Goal: Check status: Check status

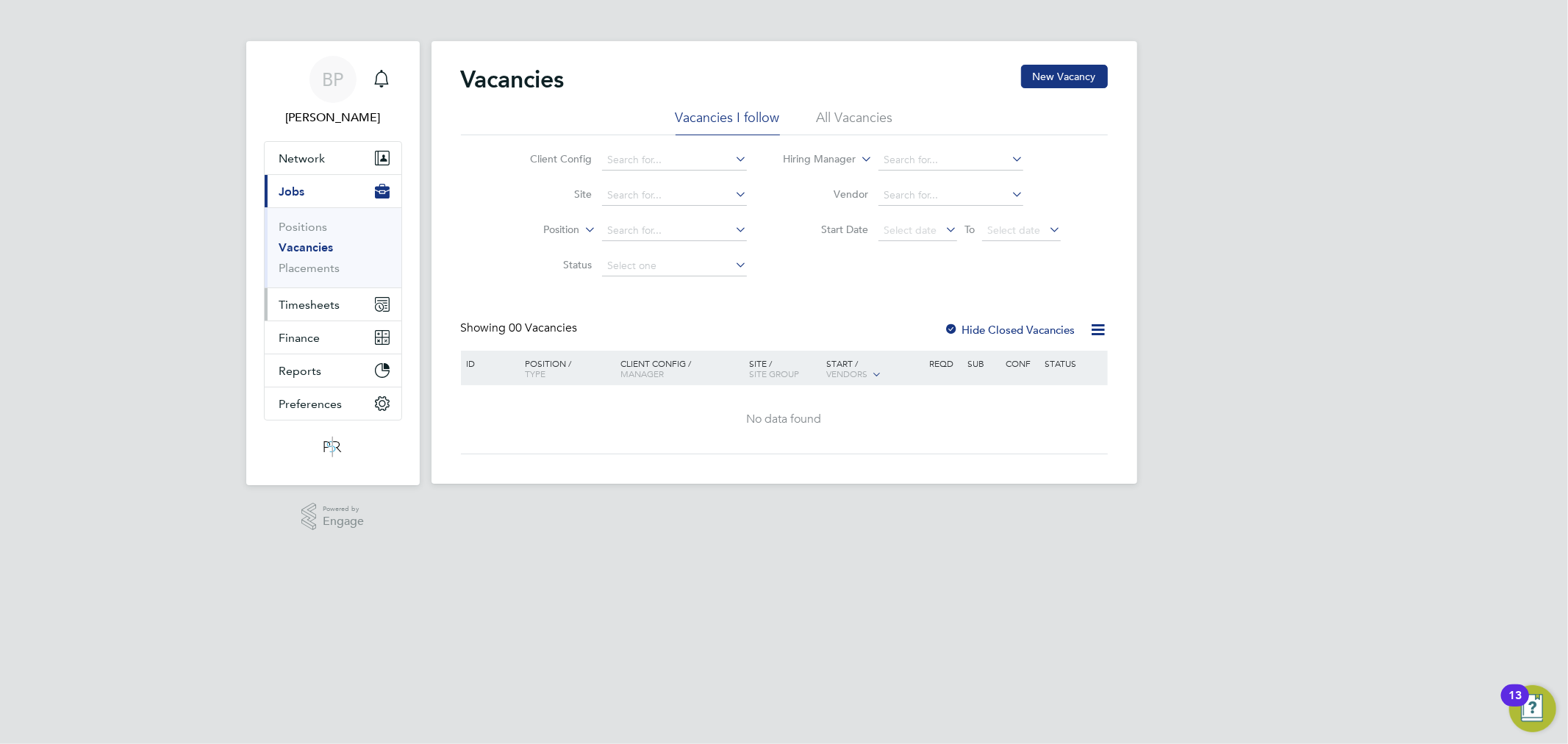
click at [349, 299] on button "Timesheets" at bounding box center [333, 304] width 137 height 33
click at [340, 266] on li "Timesheets" at bounding box center [334, 263] width 111 height 20
click at [333, 262] on link "Timesheets" at bounding box center [310, 260] width 61 height 14
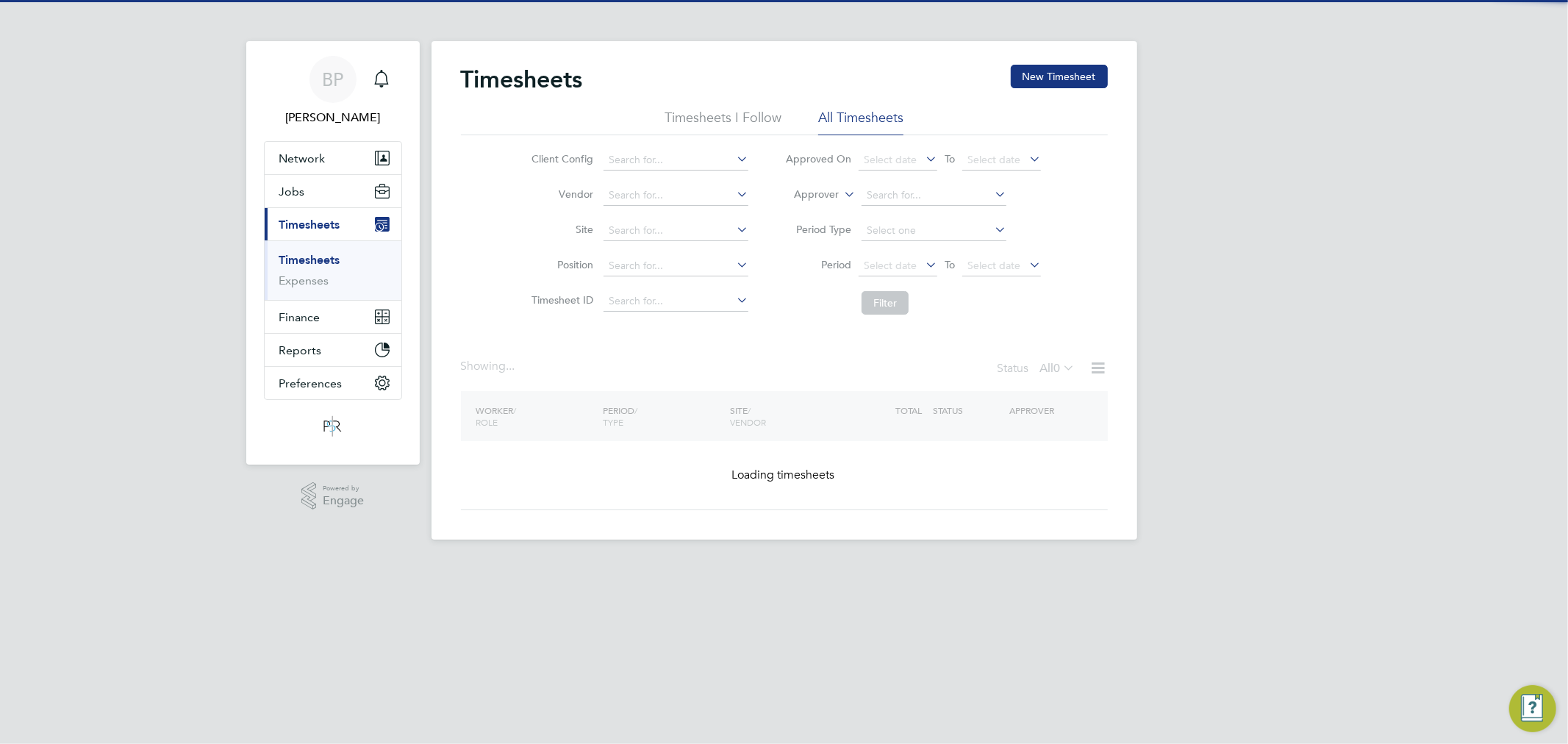
click at [819, 197] on label "Approver" at bounding box center [805, 195] width 66 height 15
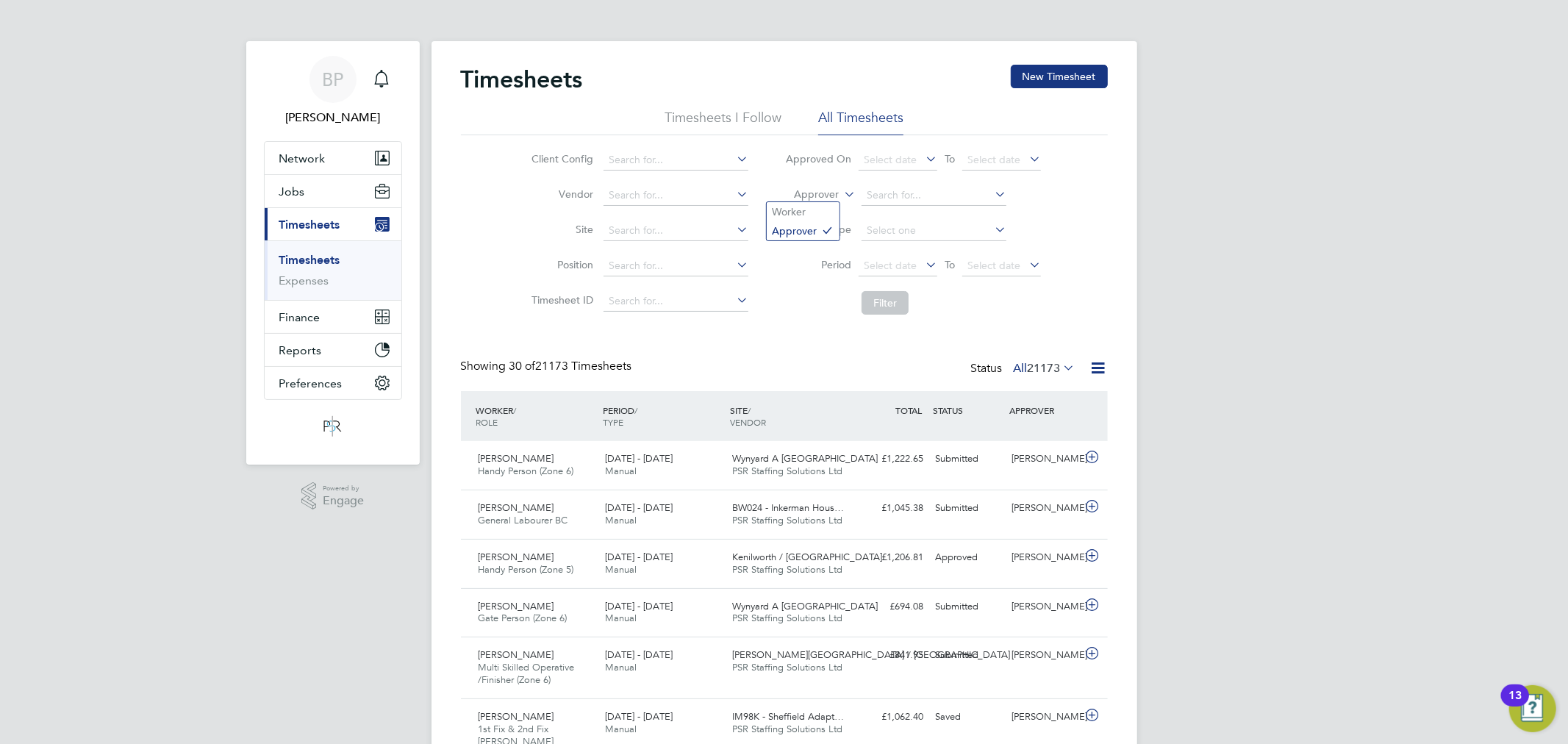
click at [811, 194] on label "Approver" at bounding box center [805, 195] width 66 height 15
click at [811, 206] on li "Worker" at bounding box center [803, 211] width 73 height 19
click at [872, 195] on input at bounding box center [934, 195] width 145 height 20
click at [880, 207] on li "[PERSON_NAME]" at bounding box center [951, 216] width 181 height 19
type input "[PERSON_NAME]"
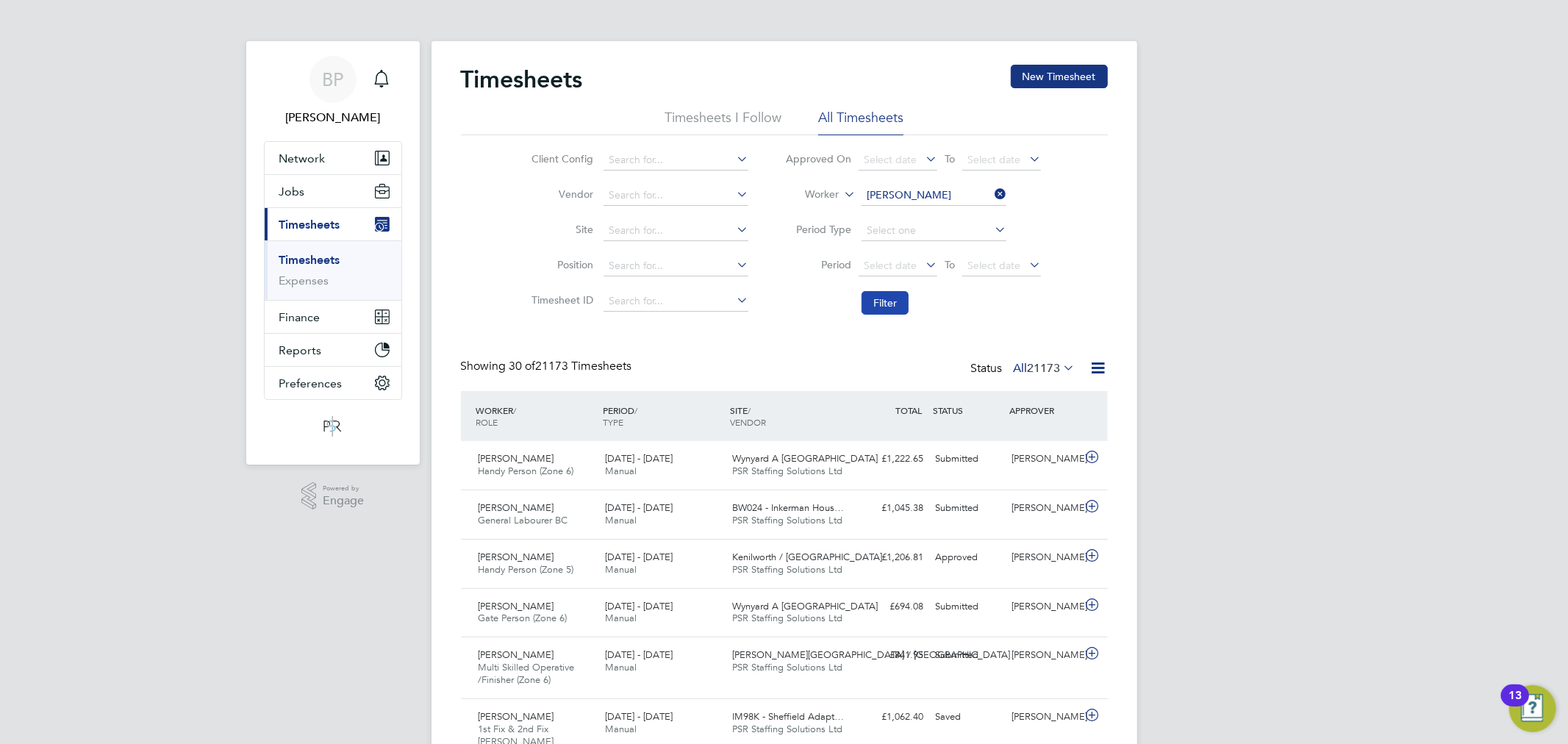
click at [884, 296] on button "Filter" at bounding box center [885, 303] width 47 height 24
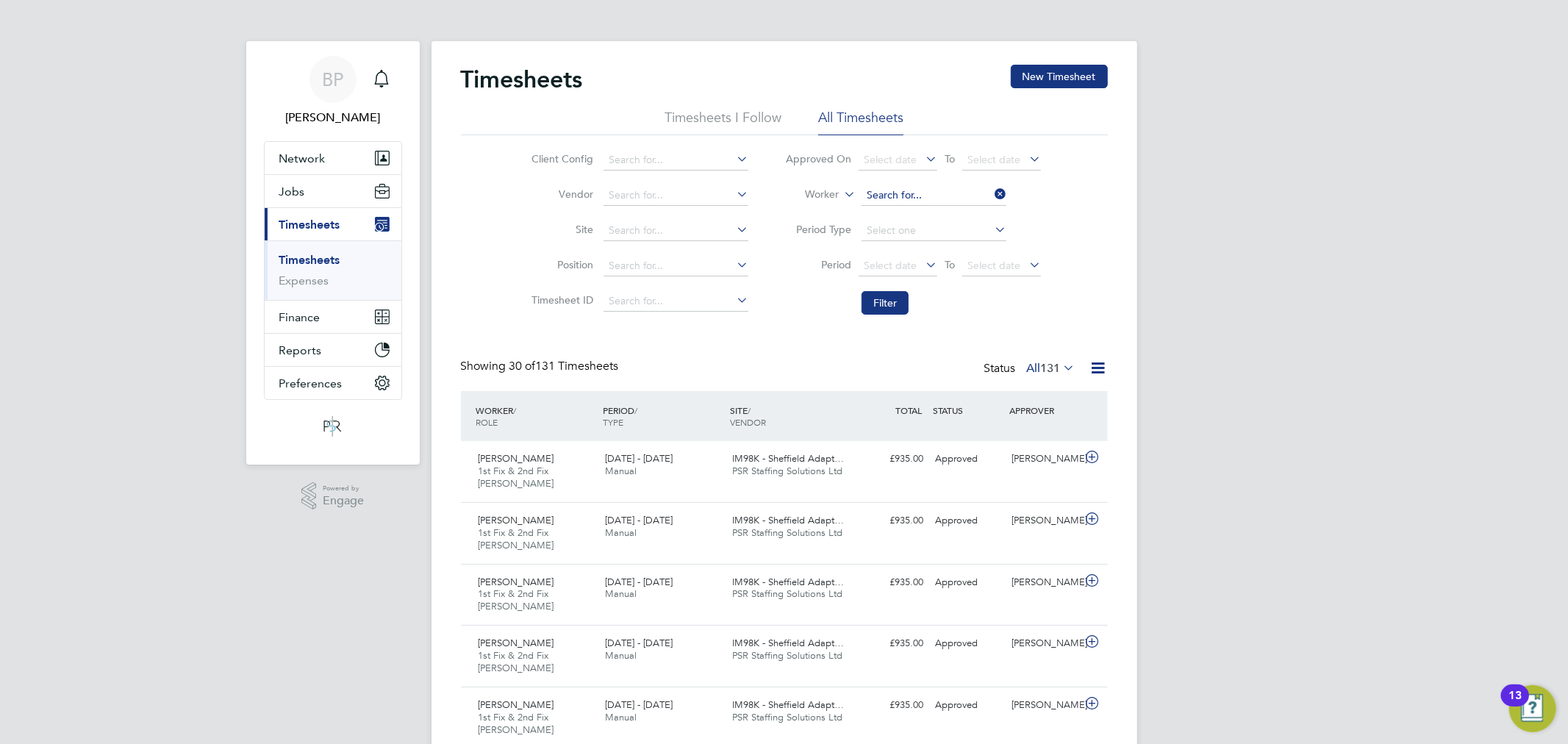
click at [910, 193] on input at bounding box center [934, 195] width 145 height 20
click at [915, 265] on li "[PERSON_NAME]" at bounding box center [951, 275] width 181 height 19
type input "[PERSON_NAME]"
click at [895, 292] on button "Filter" at bounding box center [885, 303] width 47 height 24
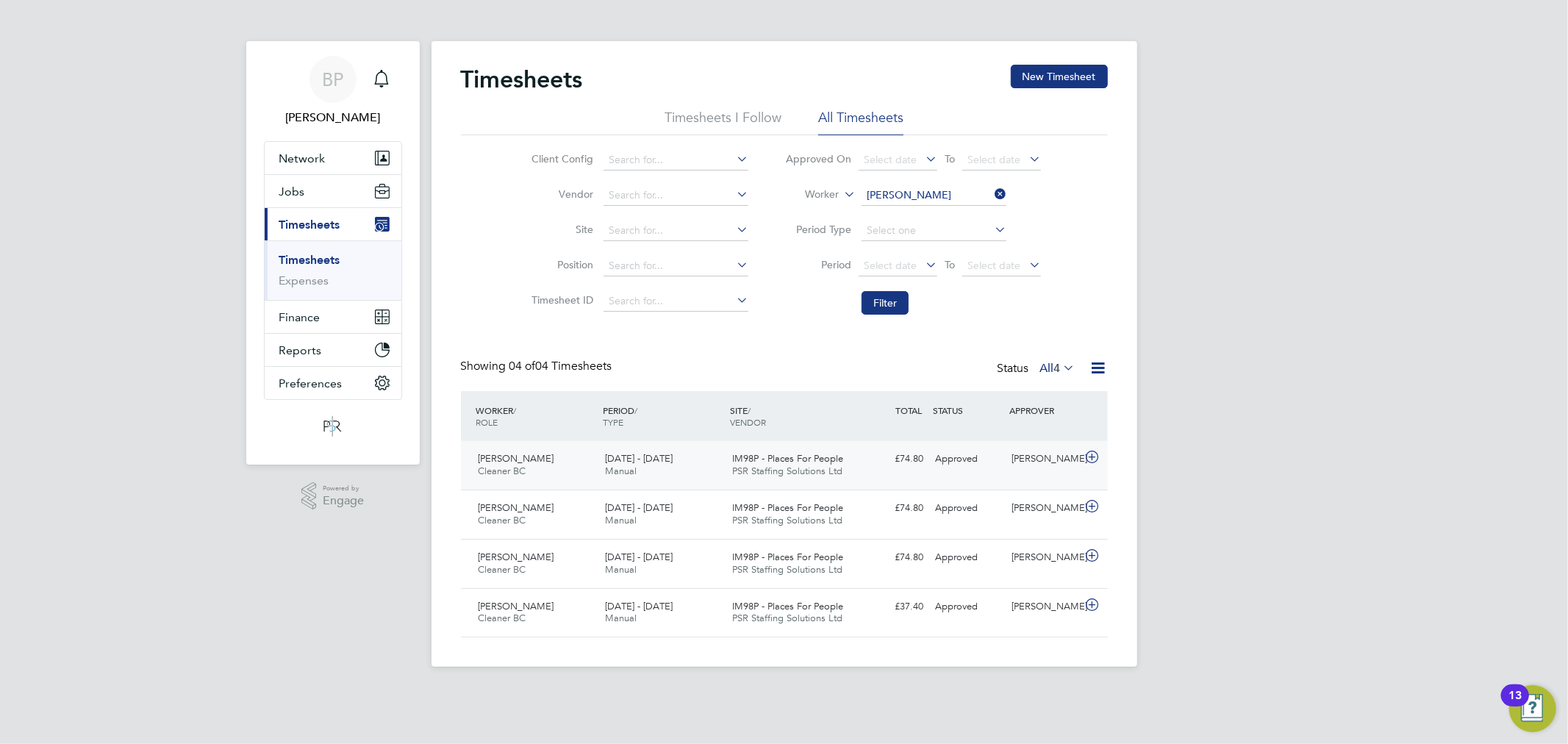
click at [876, 480] on div "[PERSON_NAME] Cleaner BC [DATE] - [DATE] [DATE] - [DATE] Manual IM98P - Places …" at bounding box center [784, 464] width 647 height 49
